Goal: Task Accomplishment & Management: Manage account settings

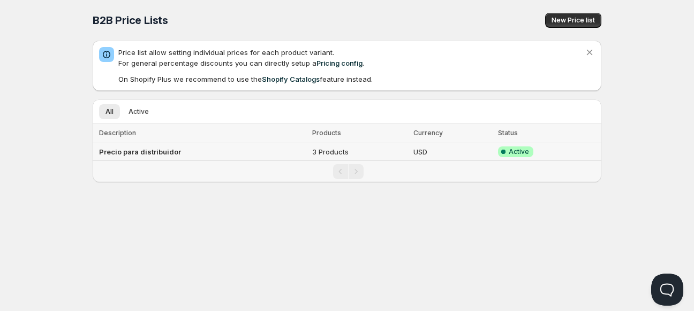
click at [528, 154] on span "Success Complete Active" at bounding box center [515, 152] width 35 height 11
click at [151, 153] on b "Precio para distribuidor" at bounding box center [140, 152] width 82 height 9
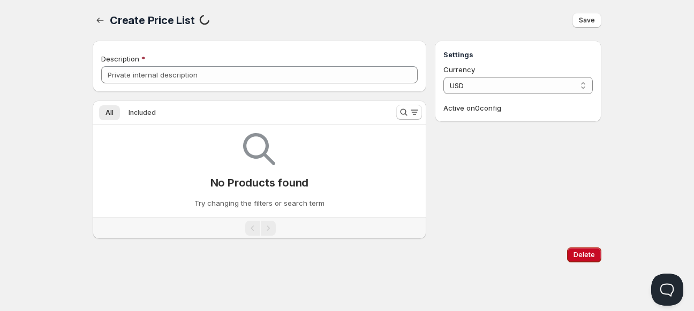
type input "Precio para distribuidor"
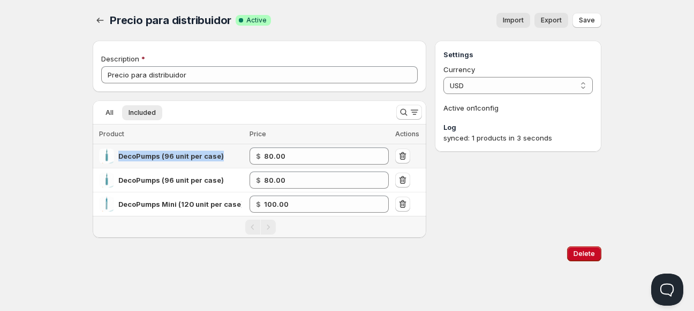
drag, startPoint x: 118, startPoint y: 155, endPoint x: 222, endPoint y: 156, distance: 103.8
click at [222, 156] on div "DecoPumps (96 unit per case)" at bounding box center [171, 156] width 144 height 15
copy span "DecoPumps (96 unit per case)"
click at [484, 185] on div "Settings Currency USD USD Active on 1 config Log synced: 1 products in 3 seconds" at bounding box center [518, 139] width 166 height 197
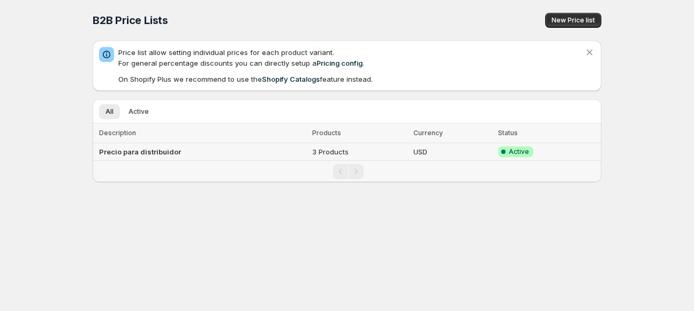
click at [120, 152] on b "Precio para distribuidor" at bounding box center [140, 152] width 82 height 9
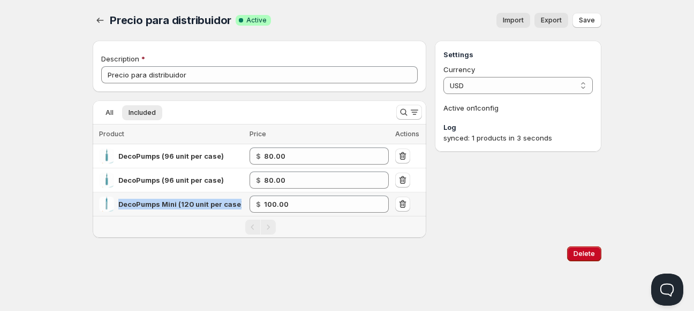
drag, startPoint x: 240, startPoint y: 203, endPoint x: 119, endPoint y: 214, distance: 121.9
click at [119, 214] on td "DecoPumps Mini (120 unit per case)" at bounding box center [170, 205] width 154 height 24
copy span "DecoPumps Mini (120 unit per case)"
click at [93, 15] on button "button" at bounding box center [100, 20] width 15 height 15
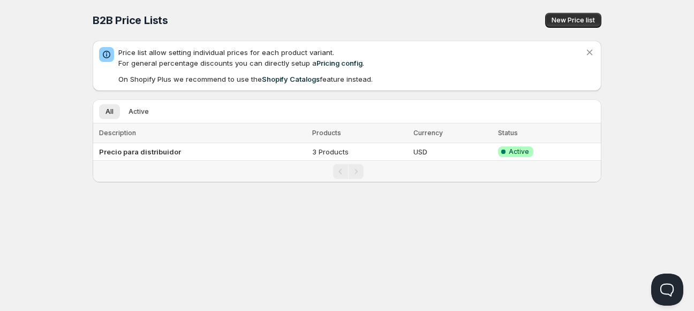
click at [193, 25] on div "B2B Price Lists" at bounding box center [223, 20] width 260 height 15
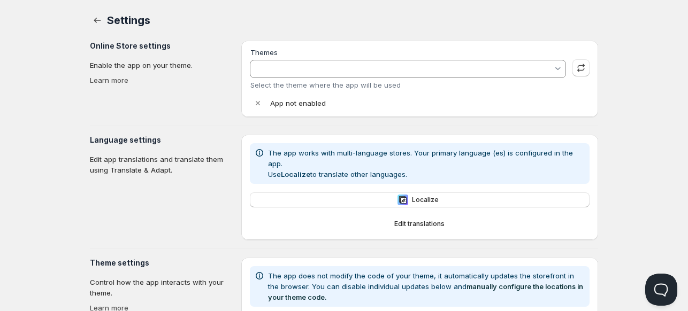
type input "Empire Customized by Acelat 27062025"
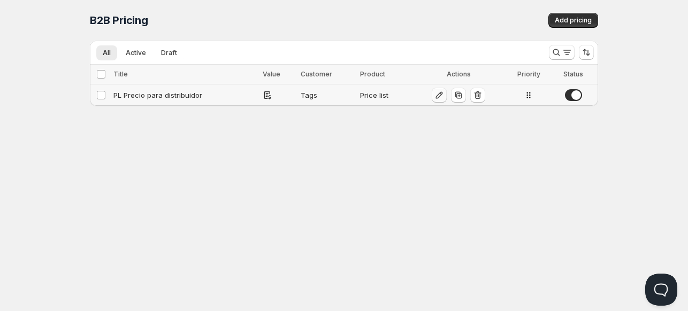
click at [432, 95] on button "button" at bounding box center [439, 95] width 15 height 15
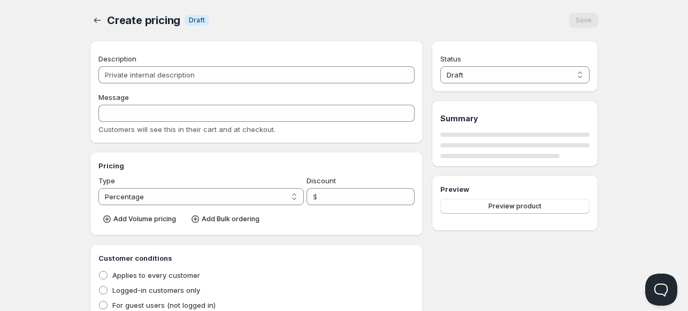
type input "PL Precio para distribuidor"
type input "Precio para Distribuidor"
radio input "true"
select select "1"
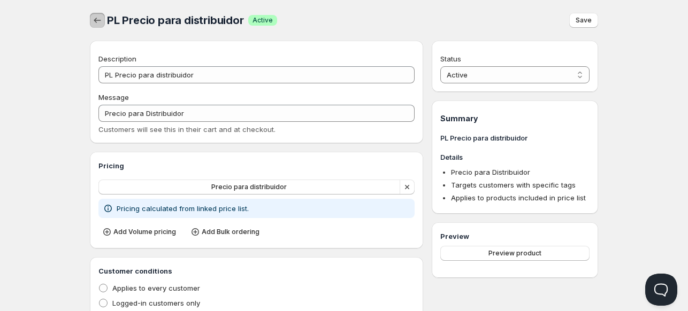
click at [97, 25] on icon "button" at bounding box center [97, 20] width 11 height 11
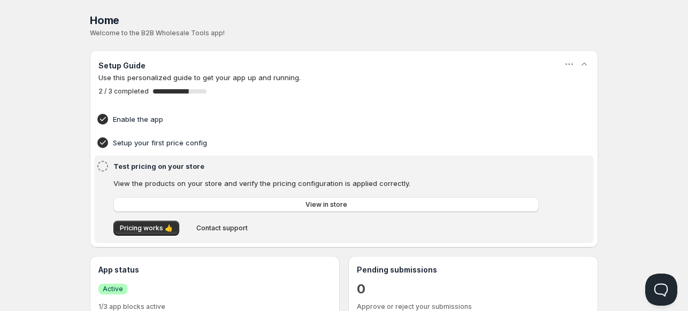
scroll to position [54, 0]
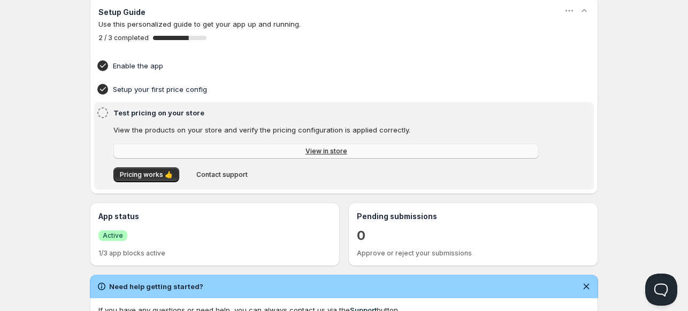
click at [313, 151] on span "View in store" at bounding box center [327, 151] width 42 height 9
